Goal: Check status: Check status

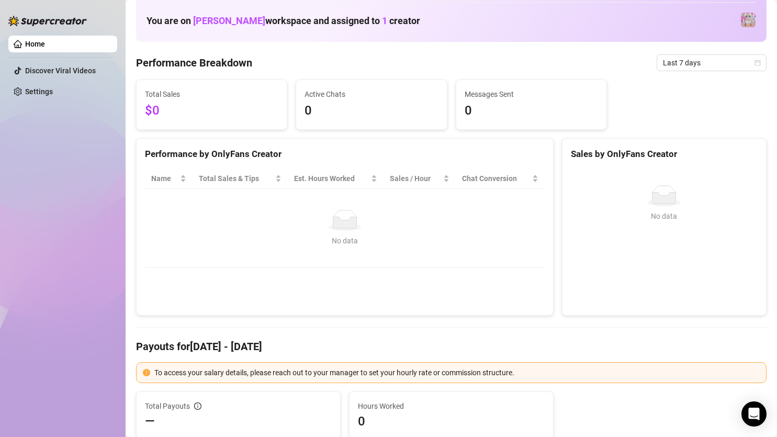
scroll to position [52, 0]
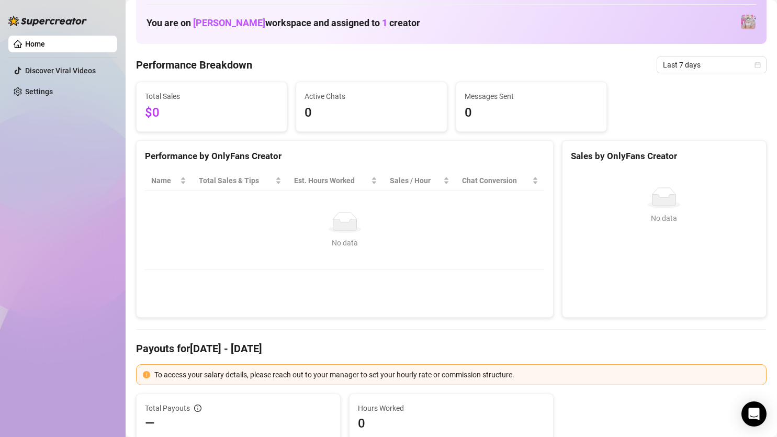
click at [427, 113] on span "0" at bounding box center [370, 113] width 133 height 20
click at [663, 62] on span "Last 7 days" at bounding box center [711, 65] width 97 height 16
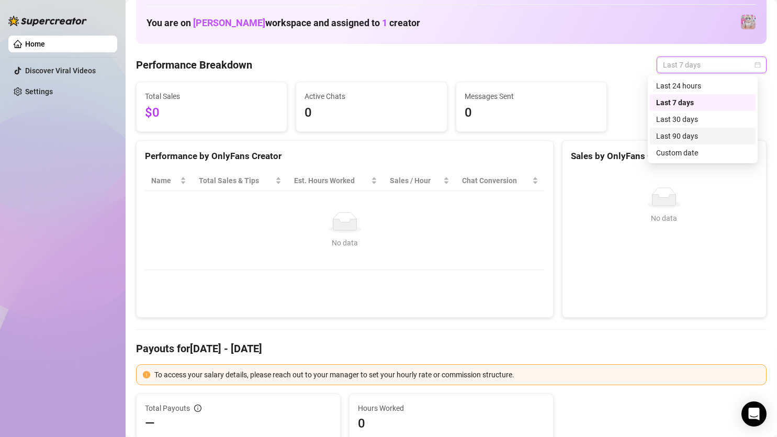
click at [683, 137] on div "Last 90 days" at bounding box center [702, 136] width 93 height 12
click at [703, 68] on span "Last 90 days" at bounding box center [711, 65] width 97 height 16
click at [684, 97] on div "Last 7 days" at bounding box center [702, 103] width 93 height 12
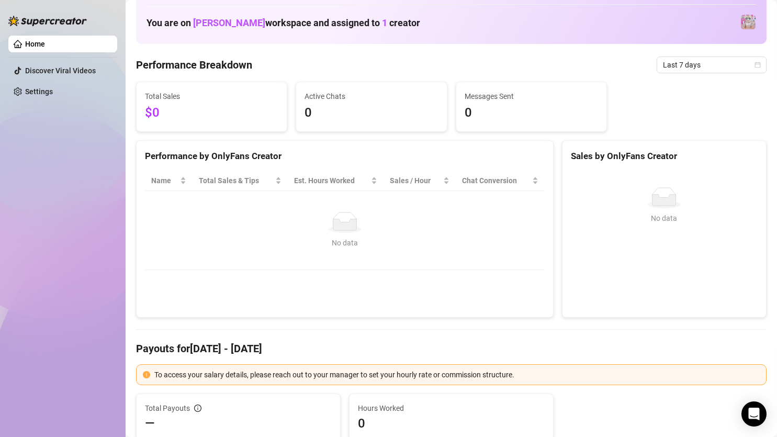
click at [334, 227] on icon at bounding box center [345, 224] width 24 height 11
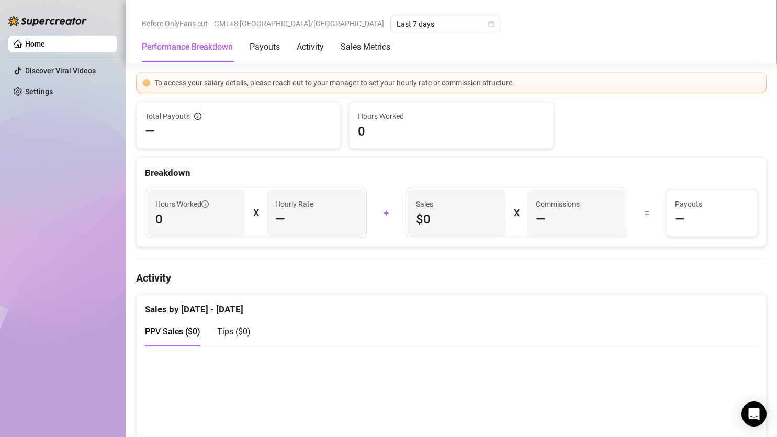
scroll to position [314, 0]
